Goal: Information Seeking & Learning: Learn about a topic

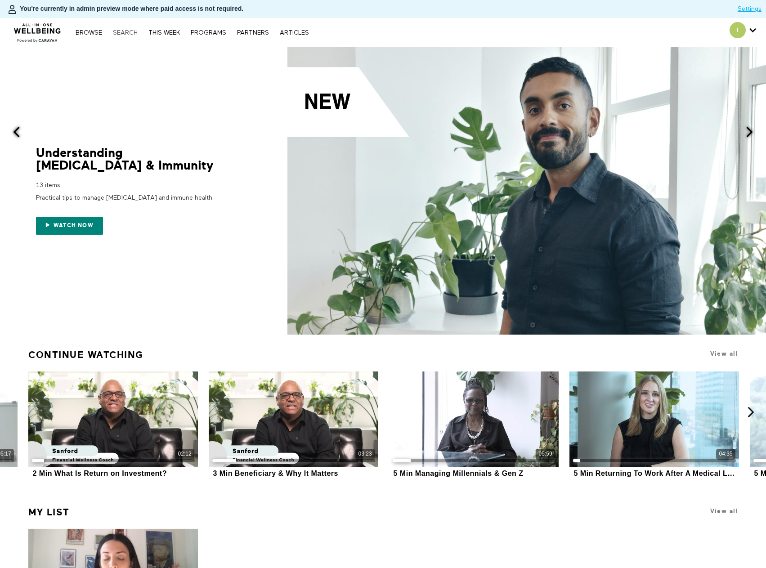
click at [124, 33] on link "Search" at bounding box center [125, 33] width 34 height 6
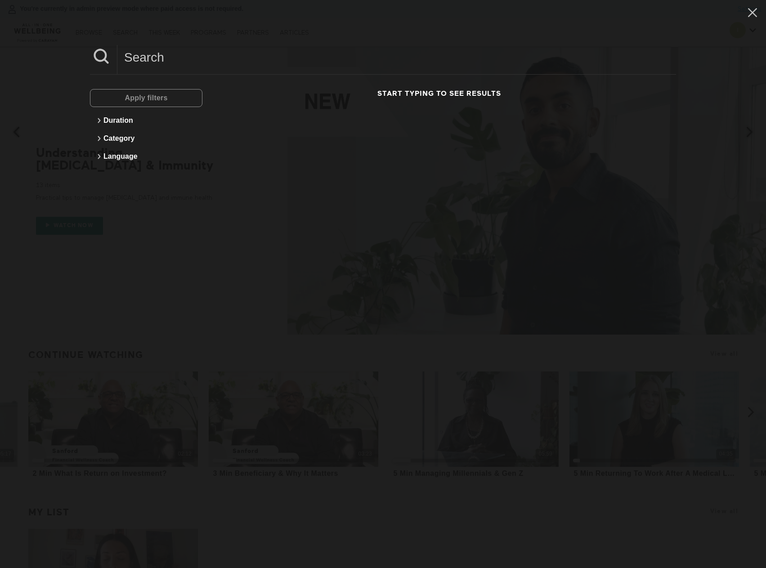
click at [201, 63] on input at bounding box center [396, 57] width 559 height 25
paste input "Why fats are good."
drag, startPoint x: 152, startPoint y: 59, endPoint x: 80, endPoint y: 55, distance: 72.0
click at [80, 55] on div "Why fats are good Apply filters Duration Category Language No results for Why f…" at bounding box center [383, 284] width 766 height 568
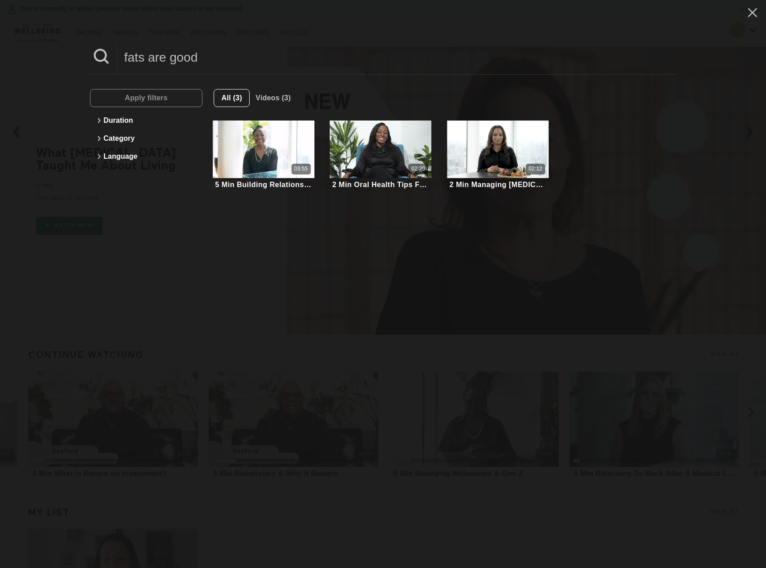
click at [250, 60] on input "fats are good" at bounding box center [396, 57] width 559 height 25
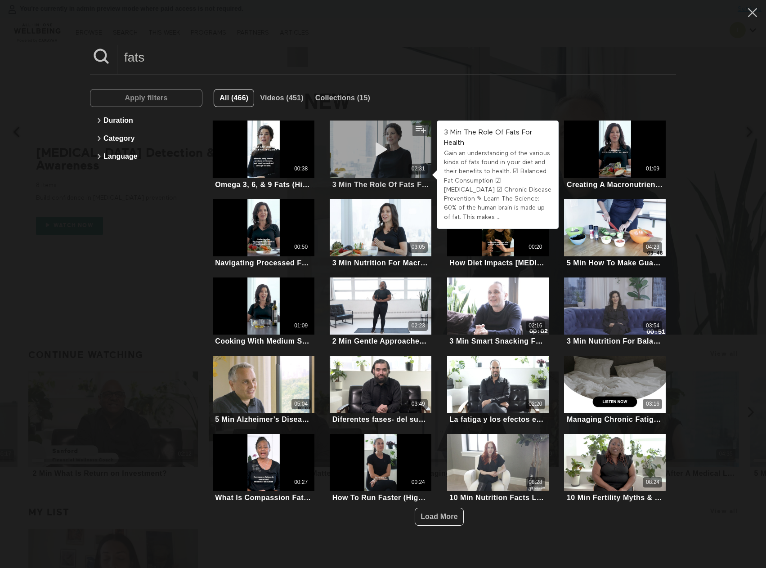
type input "fats"
click at [376, 148] on icon at bounding box center [380, 149] width 27 height 16
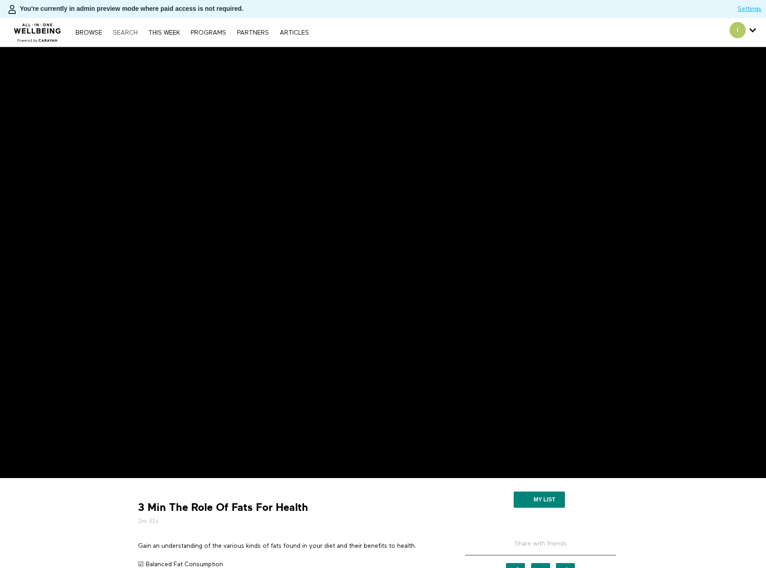
click at [130, 34] on link "Search" at bounding box center [125, 33] width 34 height 6
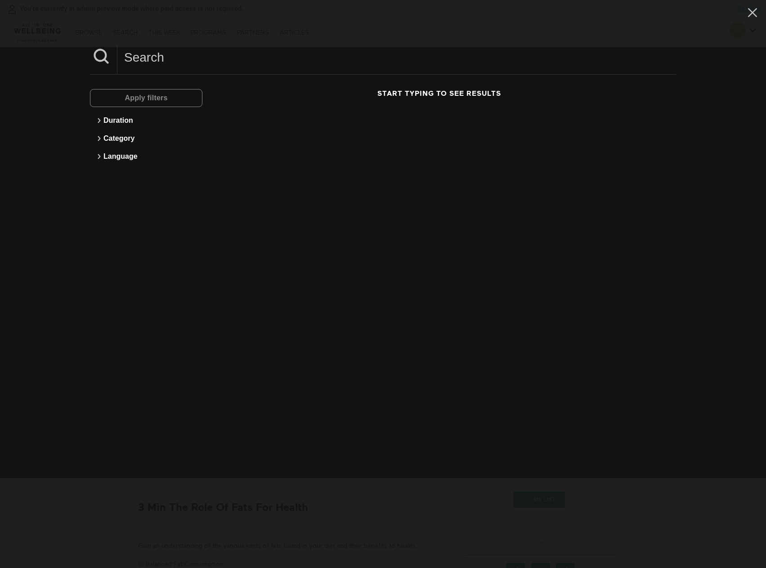
click at [175, 56] on input at bounding box center [396, 57] width 559 height 25
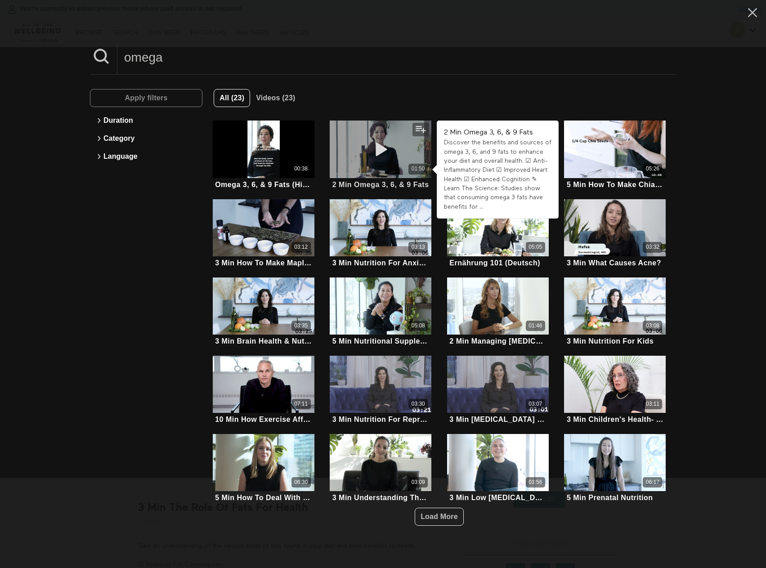
type input "omega"
click at [380, 152] on icon at bounding box center [380, 149] width 27 height 16
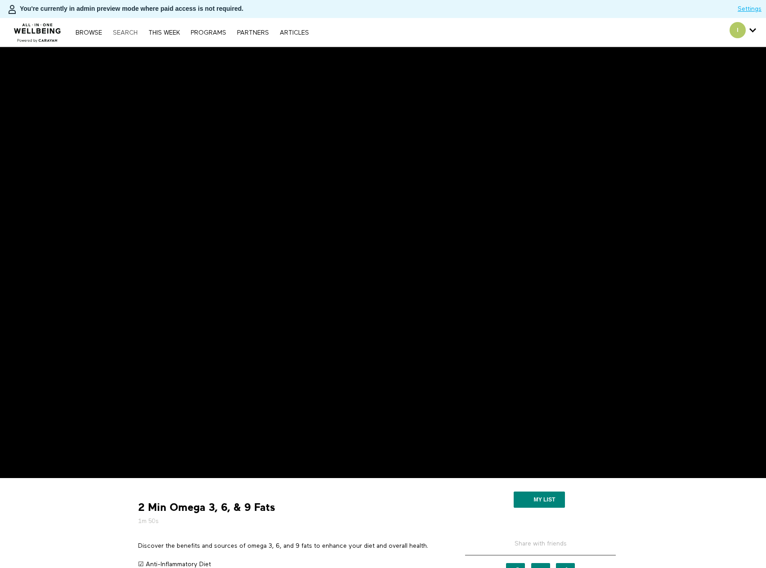
click at [140, 34] on link "Search" at bounding box center [125, 33] width 34 height 6
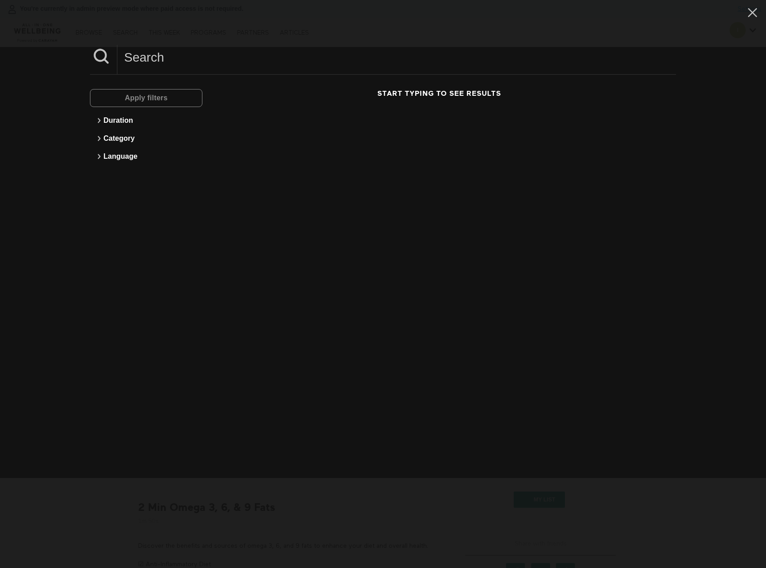
click at [228, 63] on input at bounding box center [396, 57] width 559 height 25
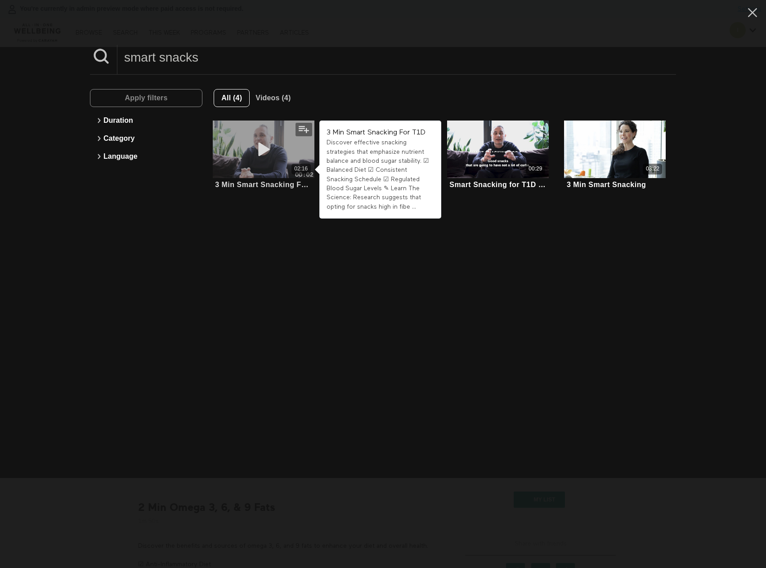
type input "smart snacks"
click at [250, 145] on icon at bounding box center [263, 149] width 27 height 16
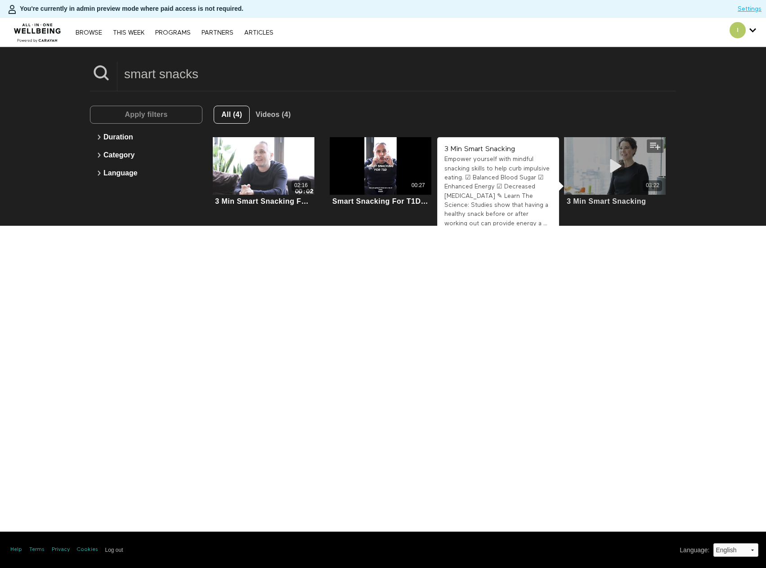
click at [612, 167] on icon at bounding box center [614, 166] width 27 height 16
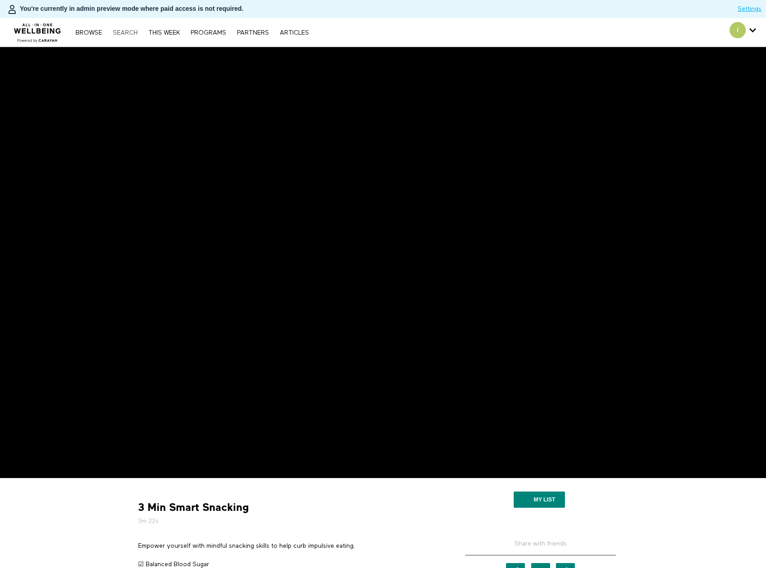
click at [128, 34] on link "Search" at bounding box center [125, 33] width 34 height 6
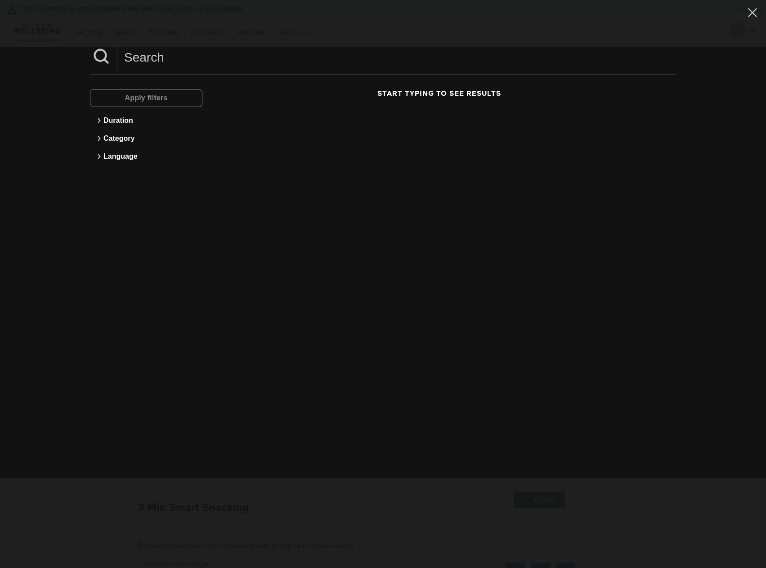
click at [219, 61] on input at bounding box center [396, 57] width 559 height 25
paste input "Prebiotic/probiotic foods"
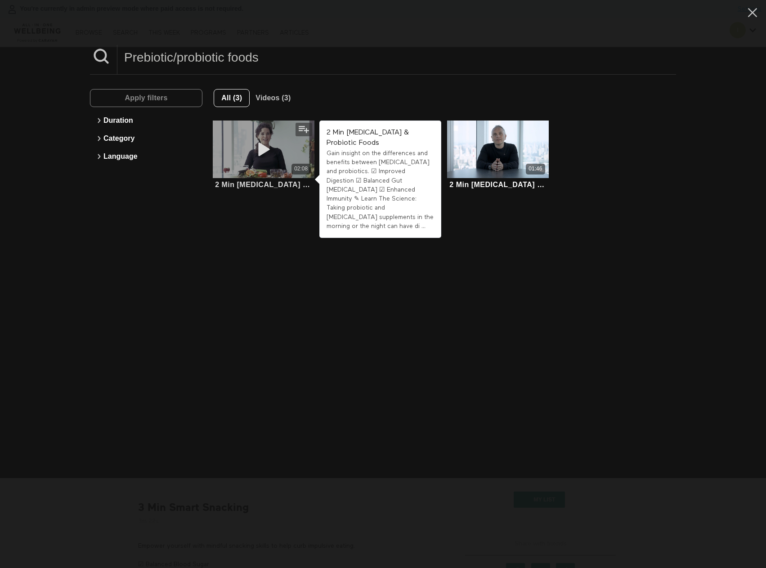
type input "Prebiotic/probiotic foods"
click at [255, 153] on icon at bounding box center [263, 149] width 27 height 16
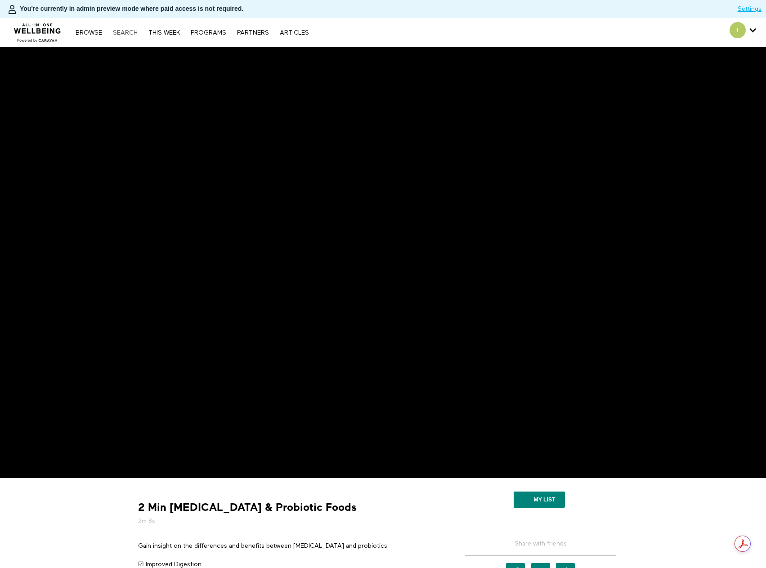
click at [115, 32] on link "Search" at bounding box center [125, 33] width 34 height 6
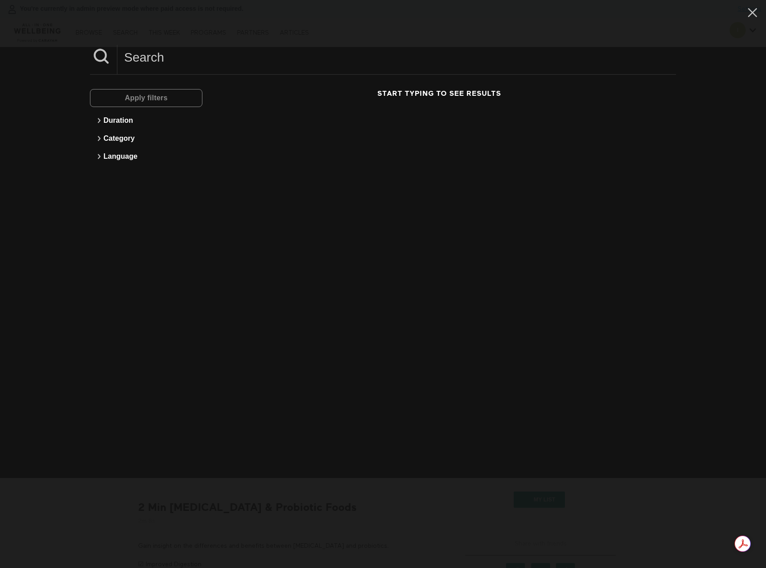
click at [163, 58] on input at bounding box center [396, 57] width 559 height 25
paste input "Easy ways to get in more plants"
drag, startPoint x: 237, startPoint y: 60, endPoint x: 130, endPoint y: 64, distance: 107.1
click at [130, 64] on input "Easy ways to get in more plants" at bounding box center [396, 57] width 559 height 25
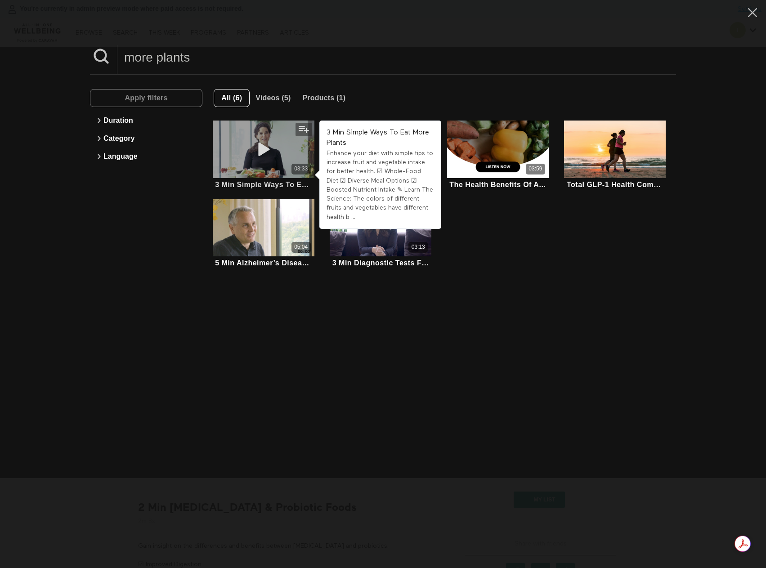
type input "more plants"
click at [250, 141] on icon at bounding box center [263, 149] width 27 height 16
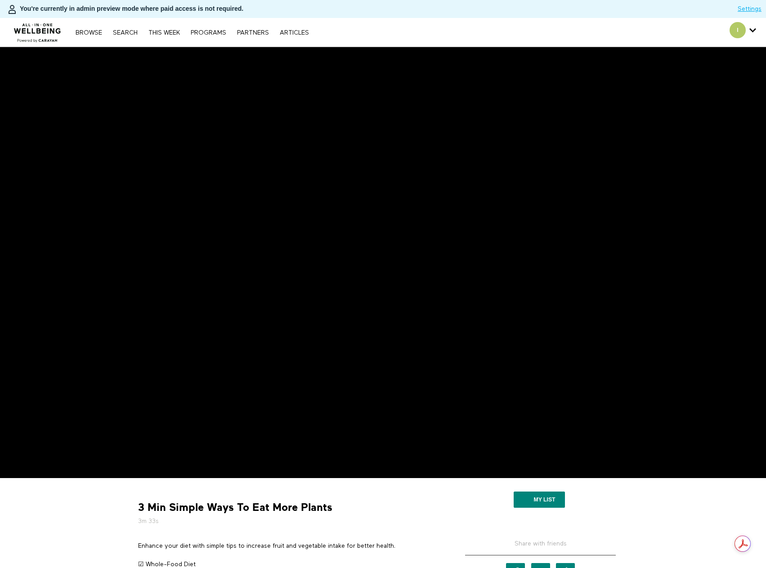
click at [123, 36] on nav "Browse Search THIS WEEK PROGRAMS PARTNERS ARTICLES Account settings Manage Subs…" at bounding box center [192, 32] width 242 height 9
click at [129, 30] on link "Search" at bounding box center [125, 33] width 34 height 6
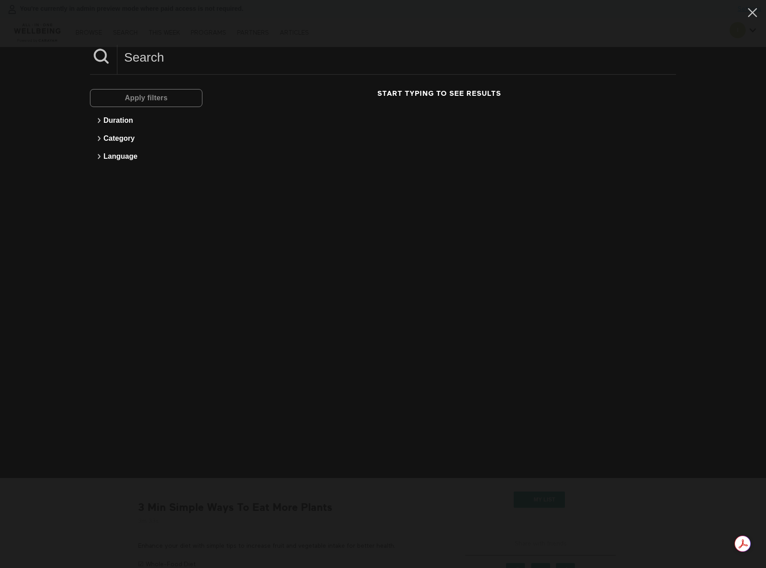
click at [190, 49] on input at bounding box center [396, 57] width 559 height 25
paste input "Understanding [MEDICAL_DATA]"
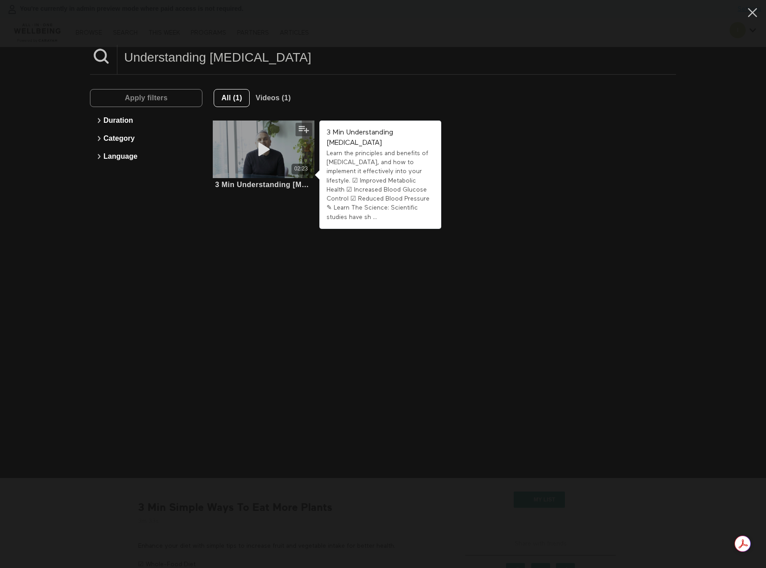
type input "Understanding [MEDICAL_DATA]"
click at [277, 158] on div "02:23" at bounding box center [264, 149] width 102 height 57
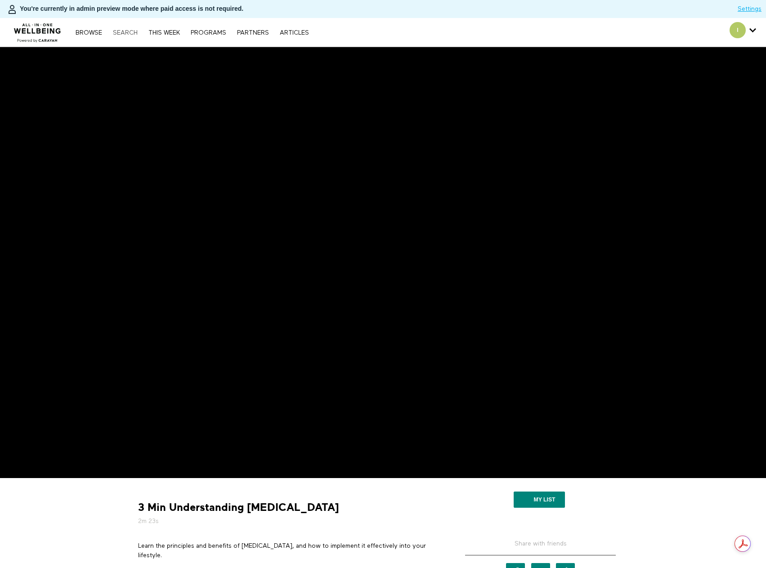
click at [127, 34] on link "Search" at bounding box center [125, 33] width 34 height 6
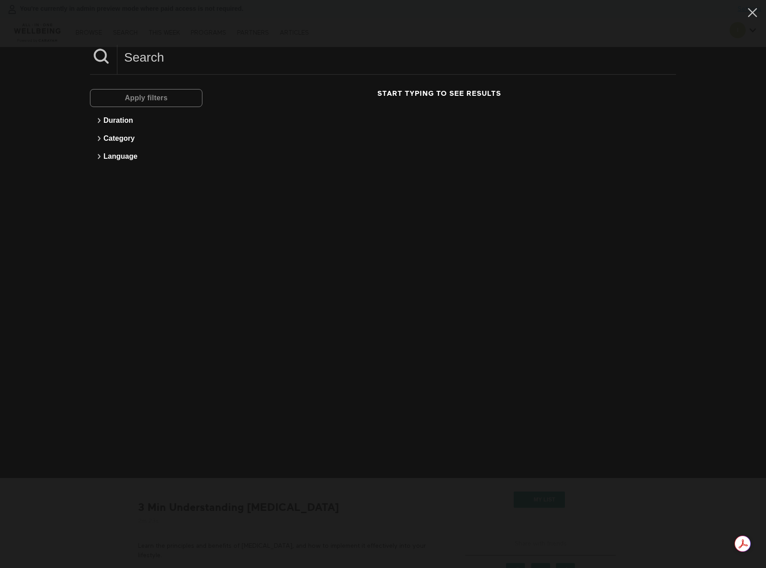
click at [140, 58] on input at bounding box center [396, 57] width 559 height 25
paste input "Incontinence/pelvic floor health"
drag, startPoint x: 198, startPoint y: 57, endPoint x: 63, endPoint y: 64, distance: 136.0
click at [63, 64] on div "Incontinence/pelvic floor health Apply filters Duration Category Language No re…" at bounding box center [383, 284] width 766 height 568
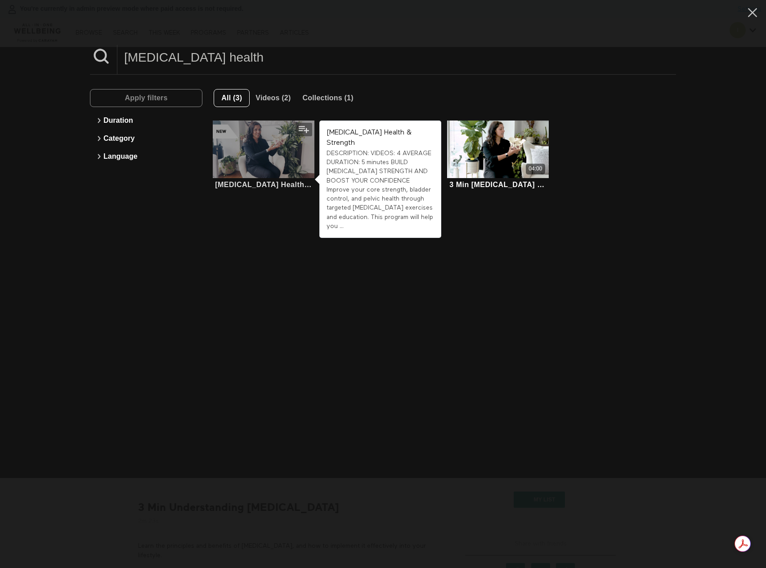
type input "pelvic floor health"
click at [273, 153] on div at bounding box center [264, 149] width 102 height 57
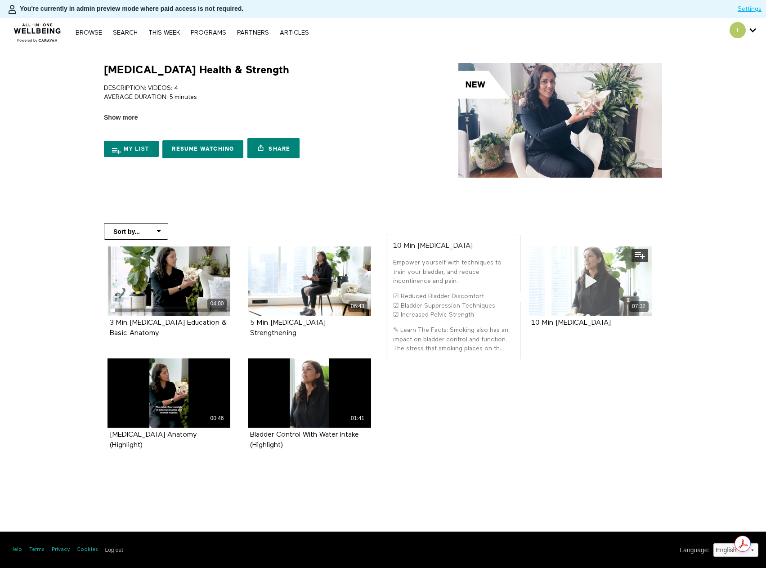
click at [598, 285] on icon at bounding box center [590, 281] width 27 height 16
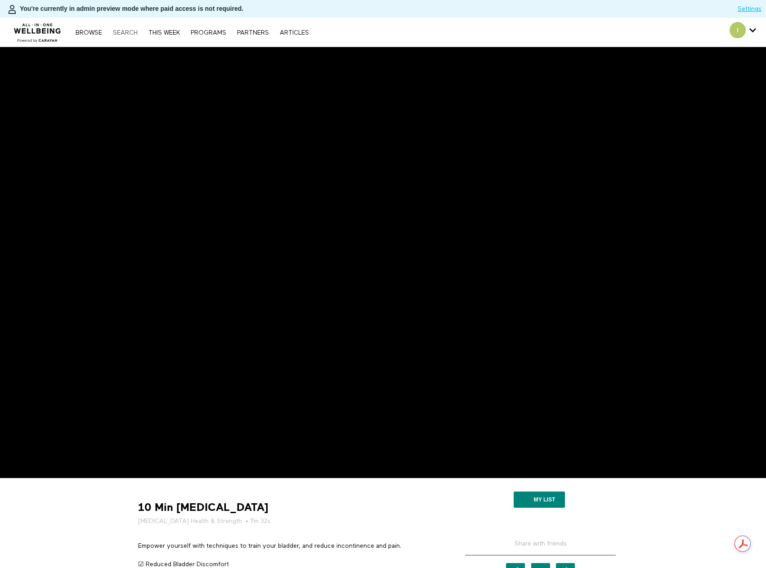
click at [131, 34] on link "Search" at bounding box center [125, 33] width 34 height 6
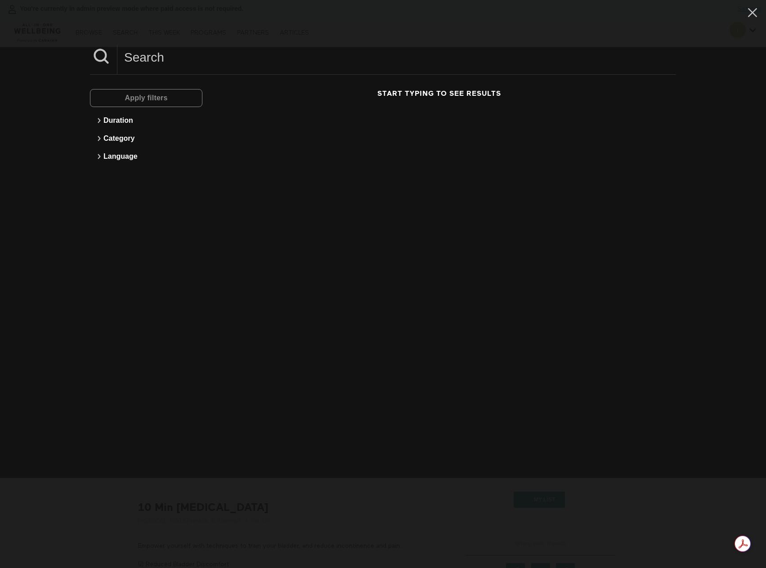
click at [165, 54] on input at bounding box center [396, 57] width 559 height 25
paste input "Why it's important to rest and recover"
drag, startPoint x: 241, startPoint y: 62, endPoint x: 91, endPoint y: 63, distance: 150.7
click at [91, 63] on div "Why it's important to rest and recover" at bounding box center [383, 60] width 586 height 30
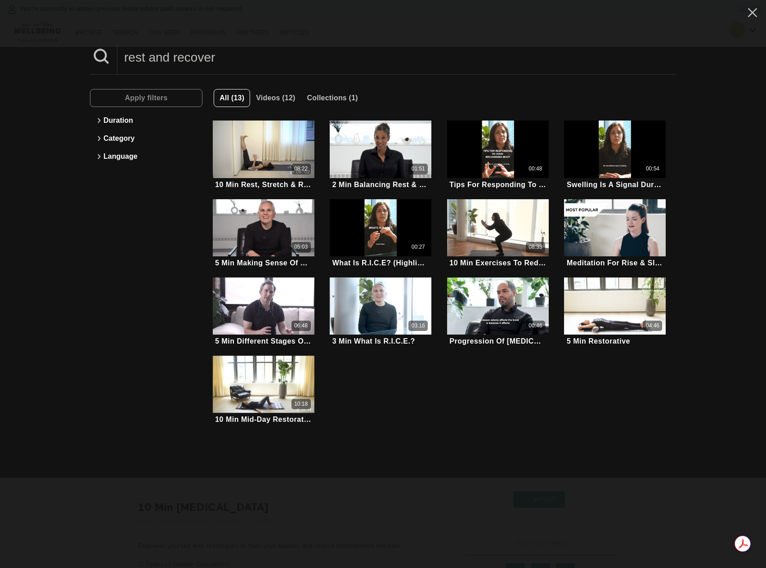
click at [230, 62] on input "rest and recover" at bounding box center [396, 57] width 559 height 25
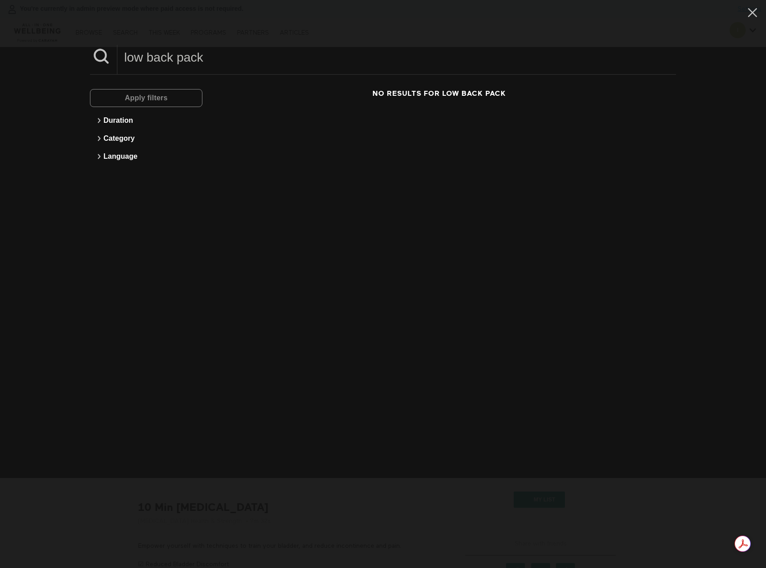
drag, startPoint x: 215, startPoint y: 56, endPoint x: 139, endPoint y: 52, distance: 76.1
click at [139, 52] on input "low back pack" at bounding box center [396, 57] width 559 height 25
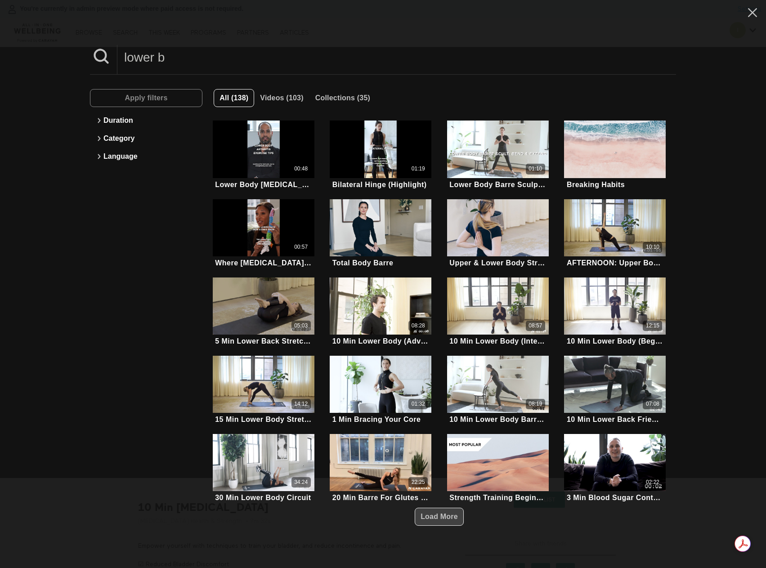
type input "lower b"
click at [436, 513] on span "Load More" at bounding box center [438, 517] width 37 height 8
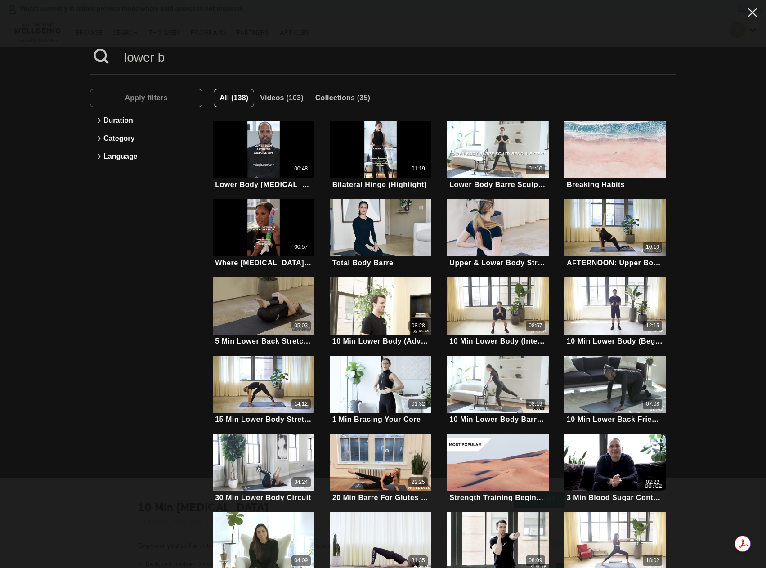
click at [746, 11] on icon at bounding box center [752, 12] width 17 height 15
